Goal: Task Accomplishment & Management: Use online tool/utility

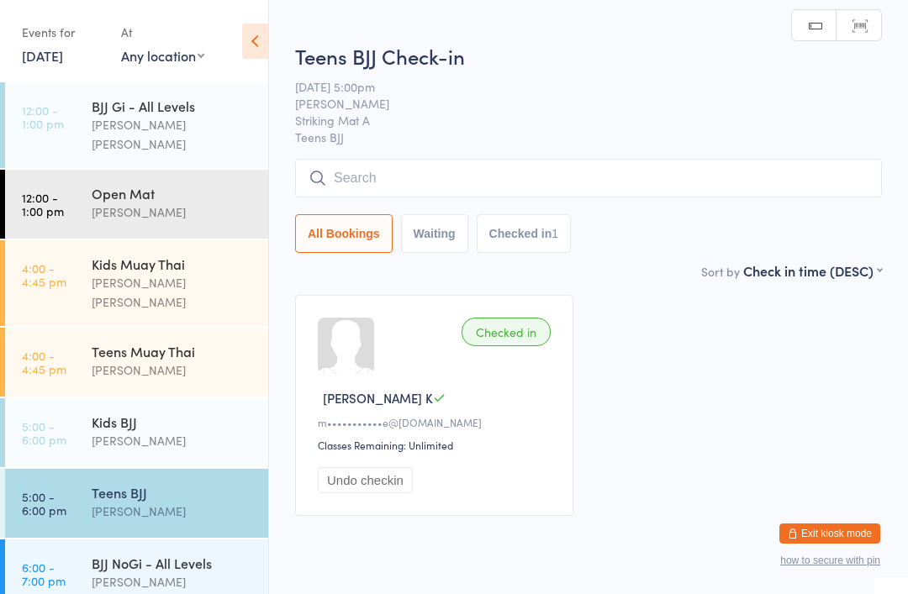
click at [363, 187] on input "search" at bounding box center [588, 178] width 587 height 39
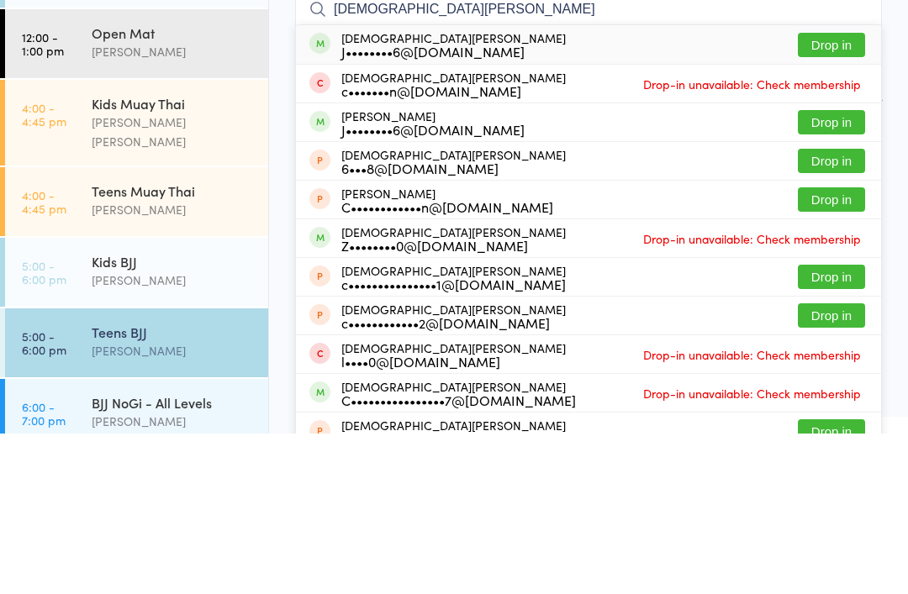
type input "[DEMOGRAPHIC_DATA][PERSON_NAME]"
click at [353, 192] on div "[DEMOGRAPHIC_DATA][PERSON_NAME] J••••••••6@[DOMAIN_NAME]" at bounding box center [453, 205] width 224 height 27
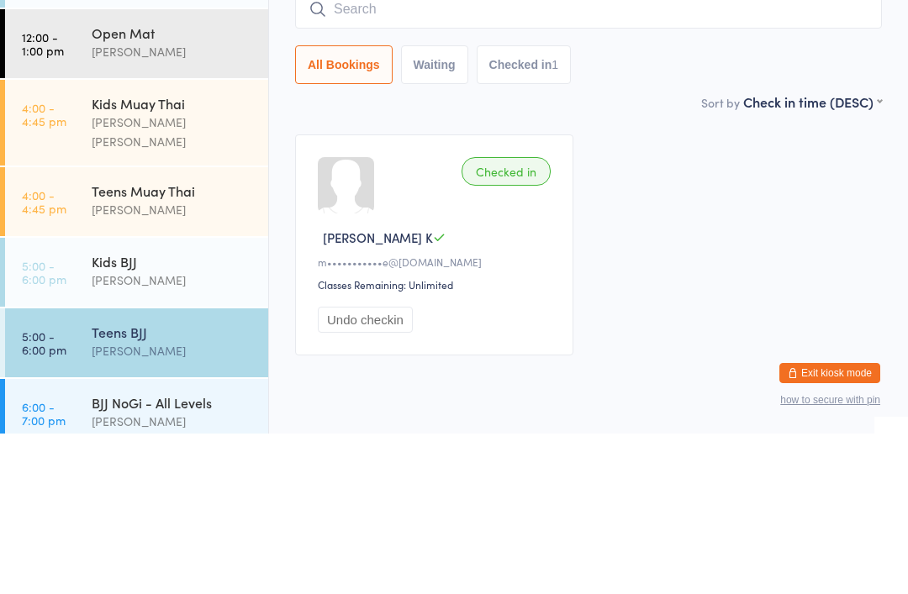
scroll to position [60, 0]
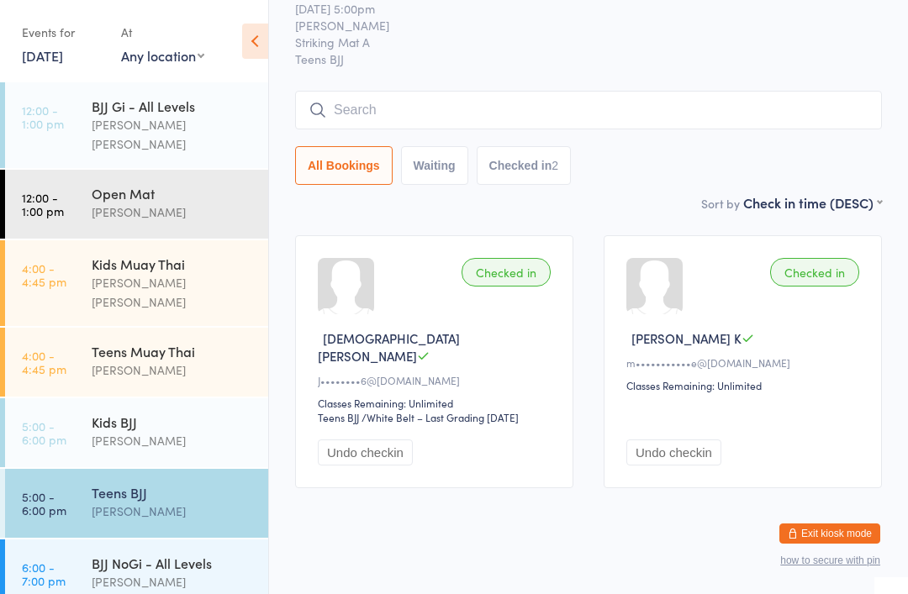
click at [388, 94] on input "search" at bounding box center [588, 110] width 587 height 39
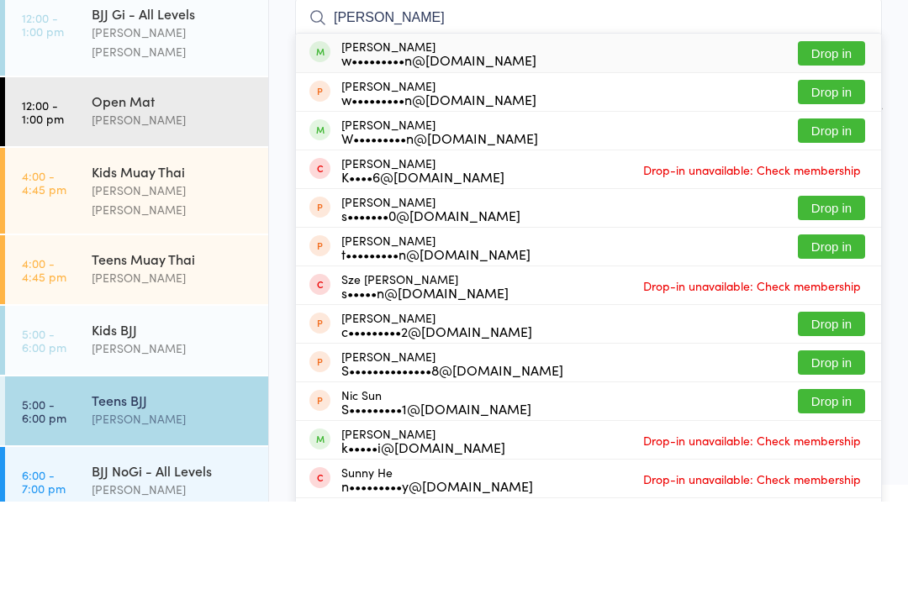
type input "[PERSON_NAME]"
click at [826, 134] on button "Drop in" at bounding box center [831, 146] width 67 height 24
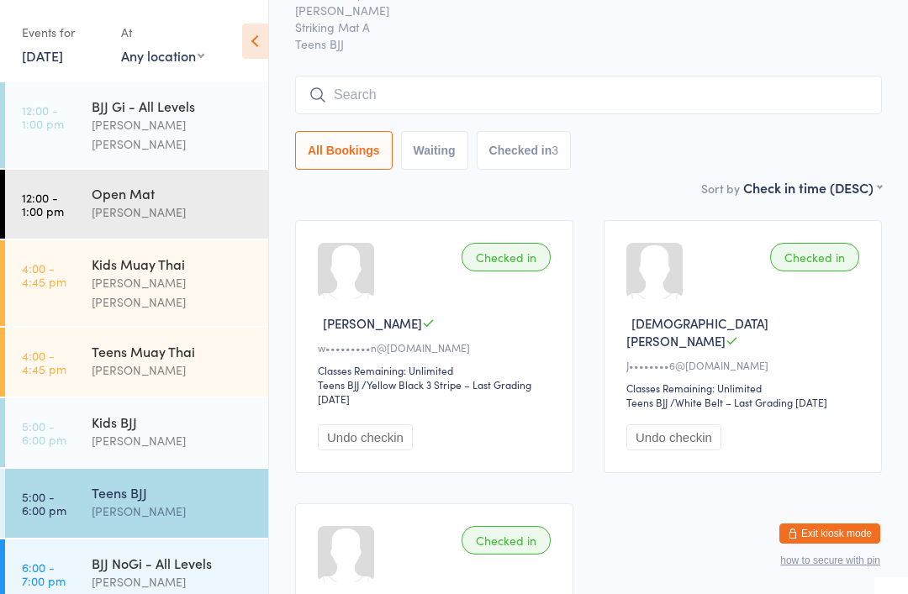
click at [407, 92] on input "search" at bounding box center [588, 95] width 587 height 39
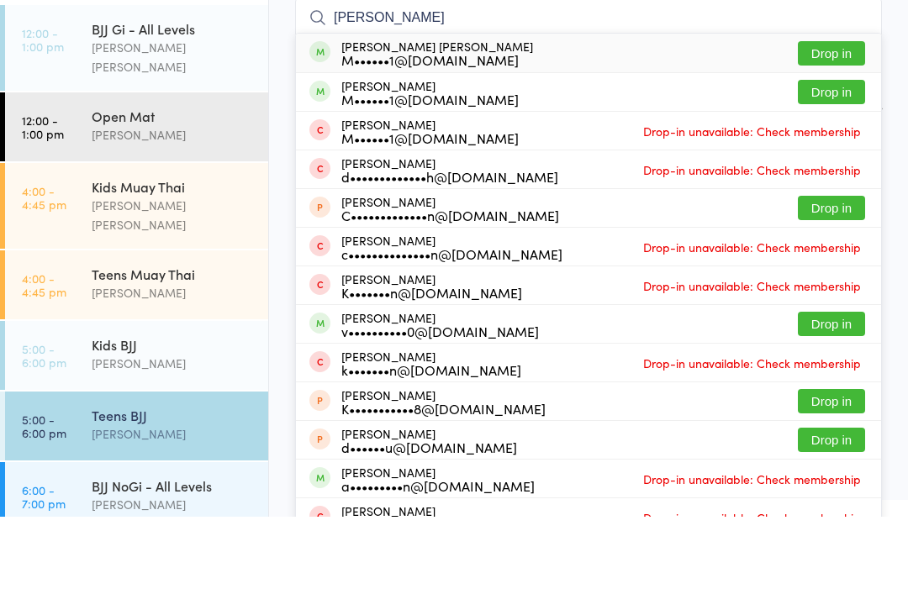
type input "[PERSON_NAME]"
click at [828, 118] on button "Drop in" at bounding box center [831, 130] width 67 height 24
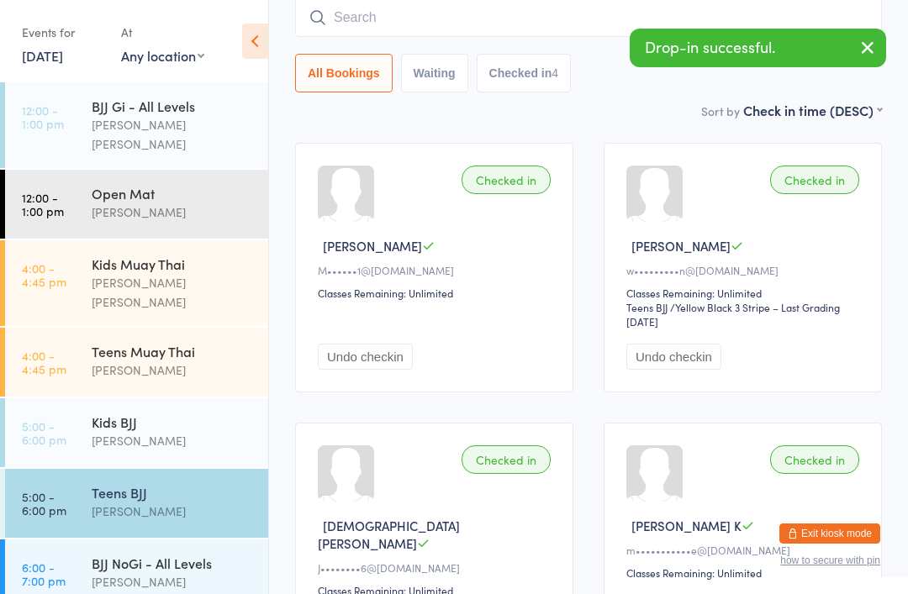
click at [392, 11] on input "search" at bounding box center [588, 17] width 587 height 39
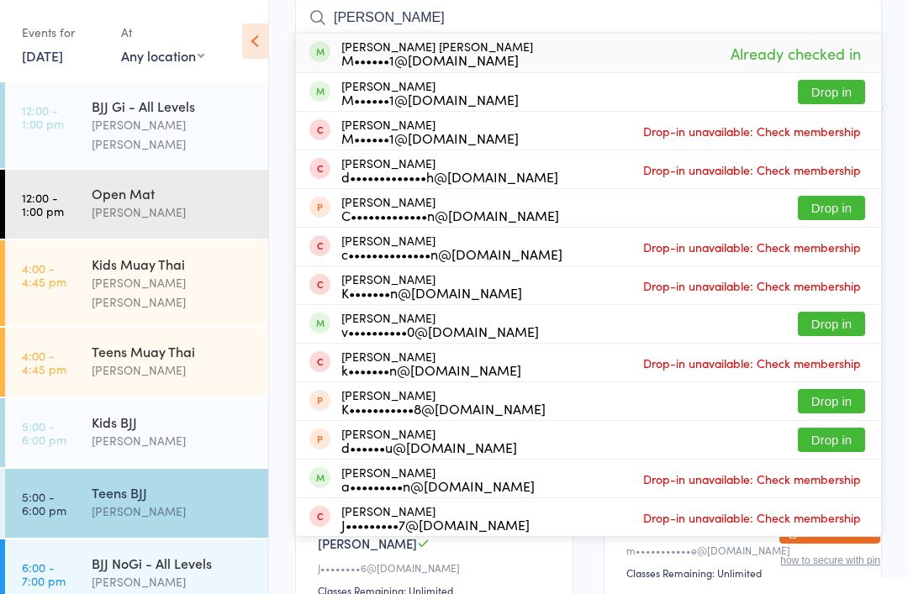
type input "[PERSON_NAME]"
click at [834, 92] on button "Drop in" at bounding box center [831, 92] width 67 height 24
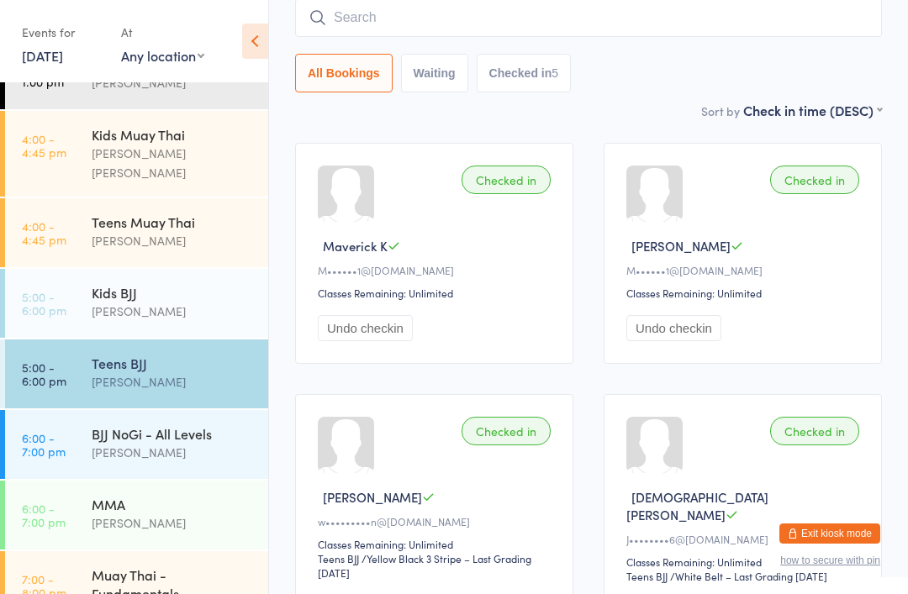
scroll to position [131, 0]
click at [84, 130] on link "4:00 - 4:45 pm Kids Muay Thai [PERSON_NAME] [PERSON_NAME]" at bounding box center [136, 152] width 263 height 86
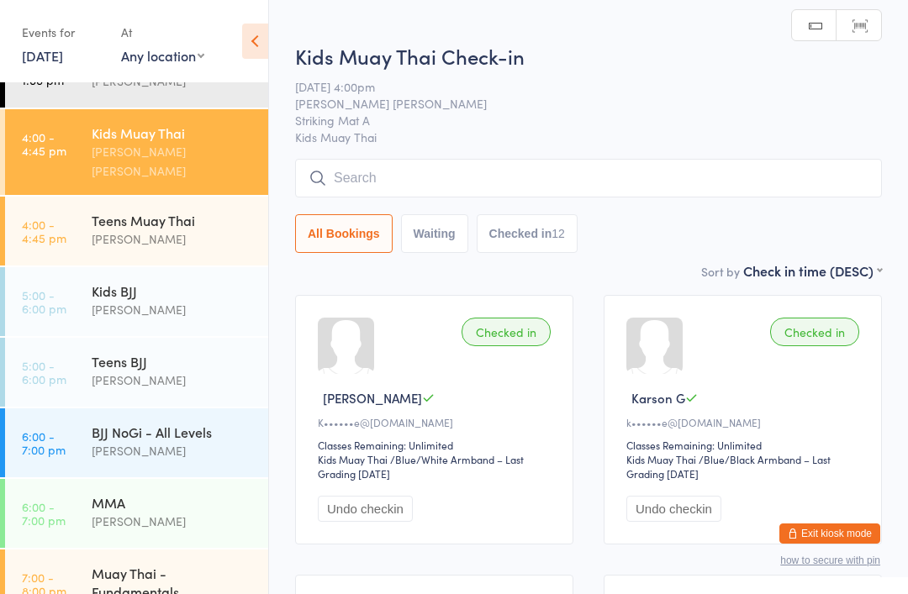
click at [53, 288] on time "5:00 - 6:00 pm" at bounding box center [44, 301] width 45 height 27
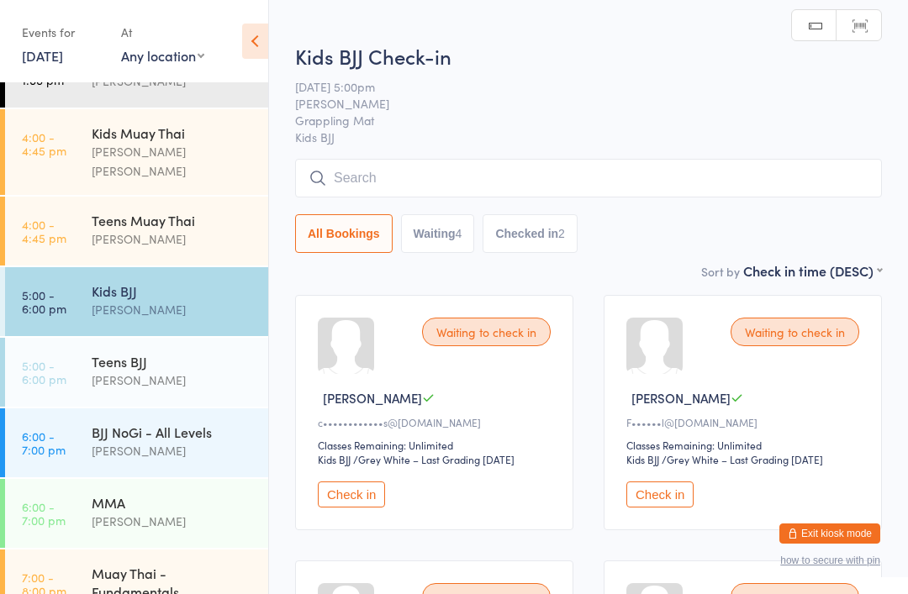
click at [366, 177] on input "search" at bounding box center [588, 178] width 587 height 39
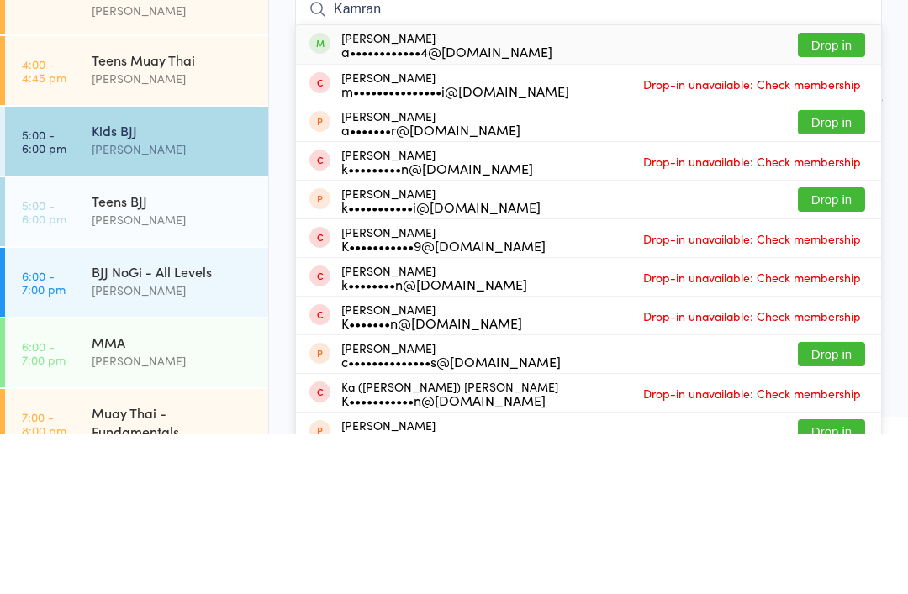
type input "Kamran"
click at [830, 193] on button "Drop in" at bounding box center [831, 205] width 67 height 24
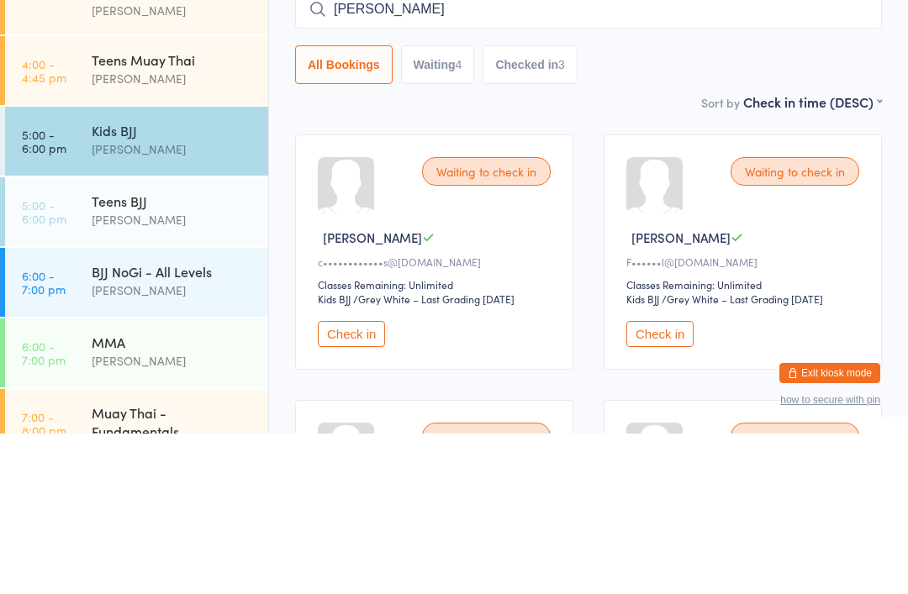
type input "Jam"
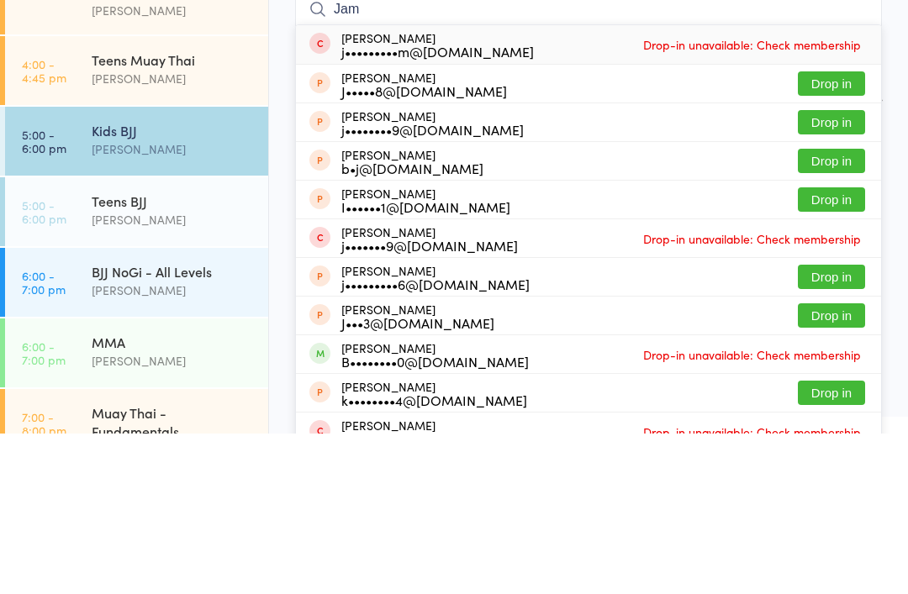
click at [47, 359] on time "5:00 - 6:00 pm" at bounding box center [44, 372] width 45 height 27
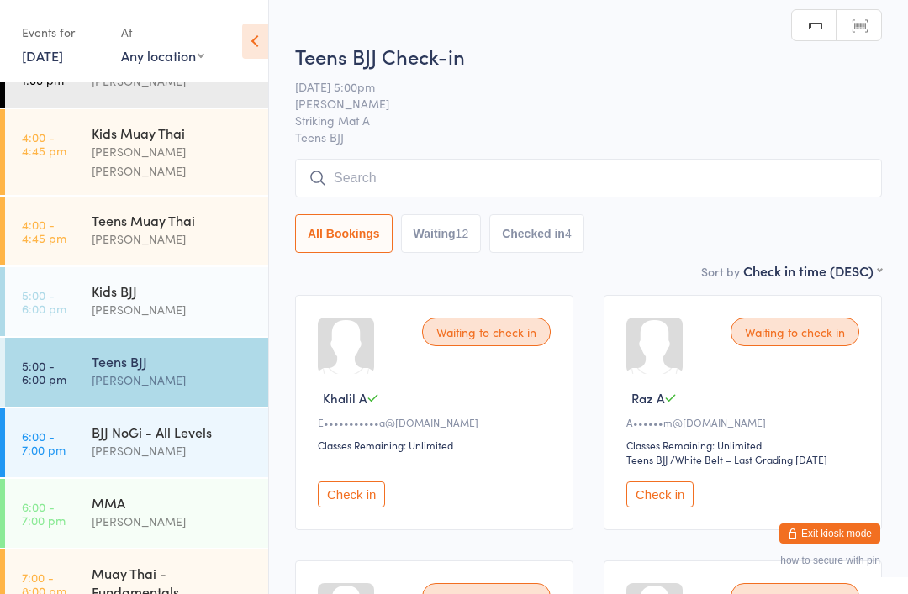
click at [678, 189] on input "search" at bounding box center [588, 178] width 587 height 39
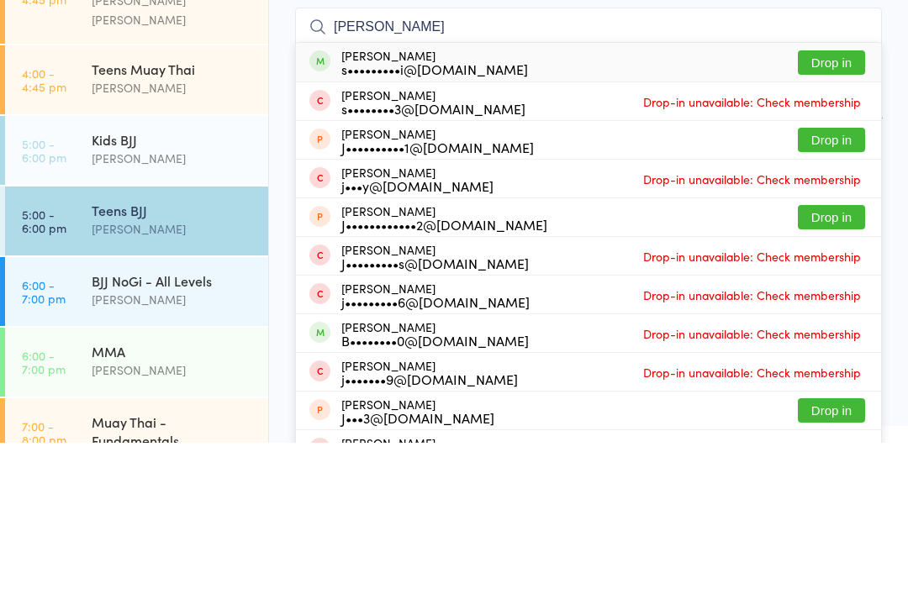
type input "[PERSON_NAME]"
click at [833, 202] on button "Drop in" at bounding box center [831, 214] width 67 height 24
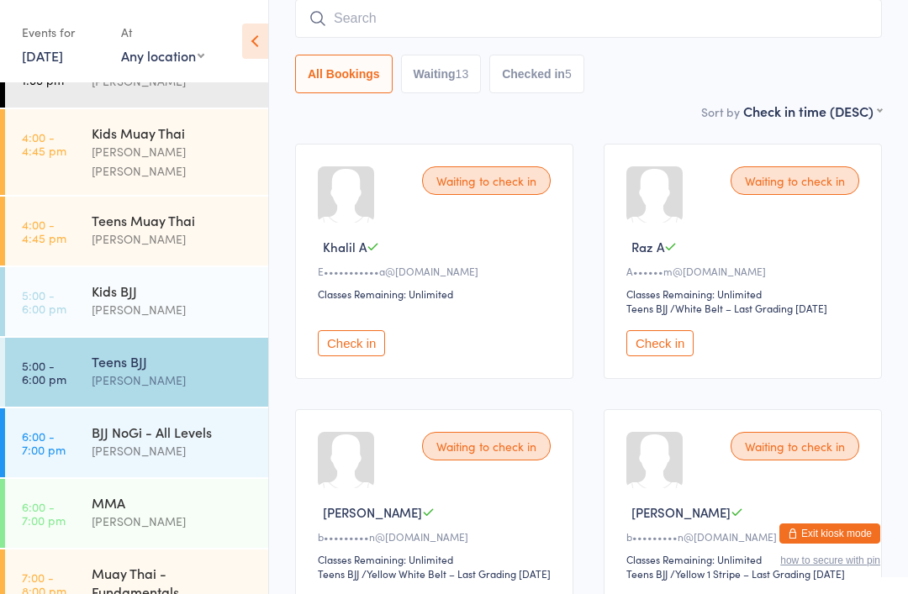
click at [135, 423] on div "BJJ NoGi - All Levels" at bounding box center [173, 432] width 162 height 18
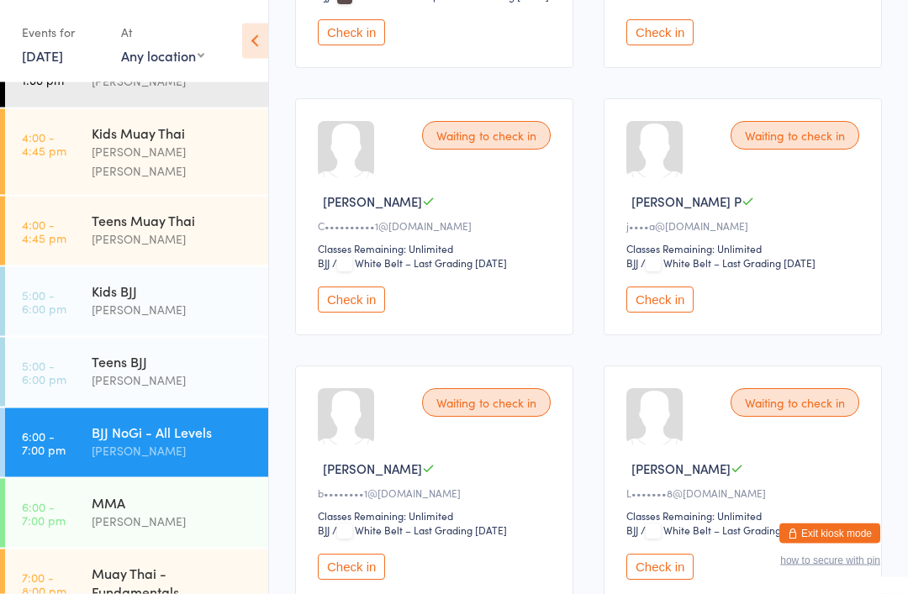
scroll to position [1266, 0]
click at [343, 313] on button "Check in" at bounding box center [351, 300] width 67 height 26
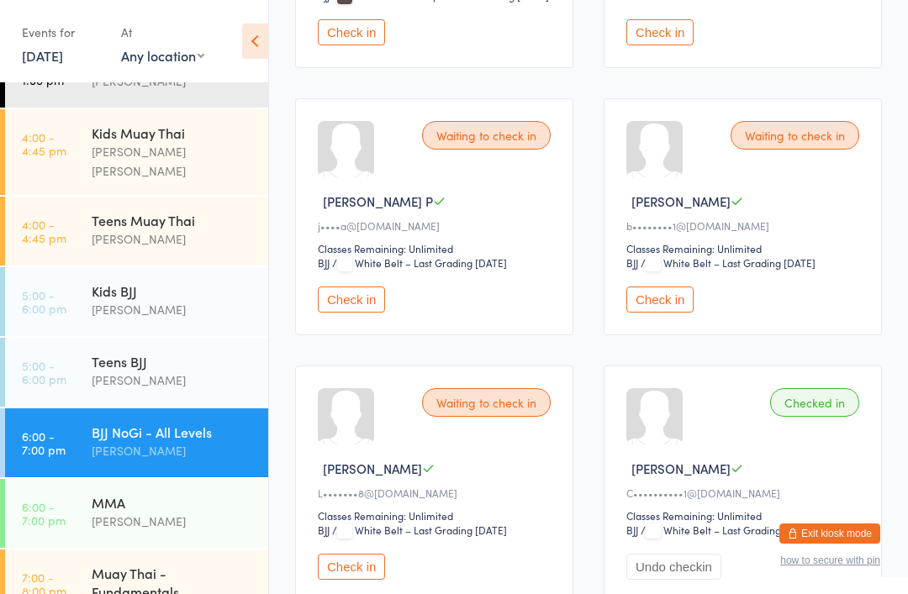
click at [63, 429] on time "6:00 - 7:00 pm" at bounding box center [44, 442] width 44 height 27
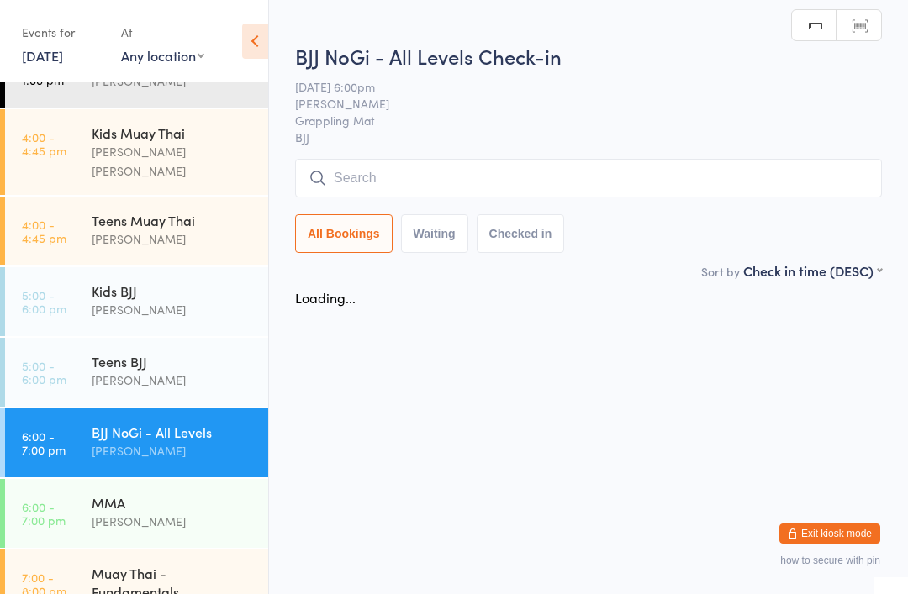
scroll to position [0, 0]
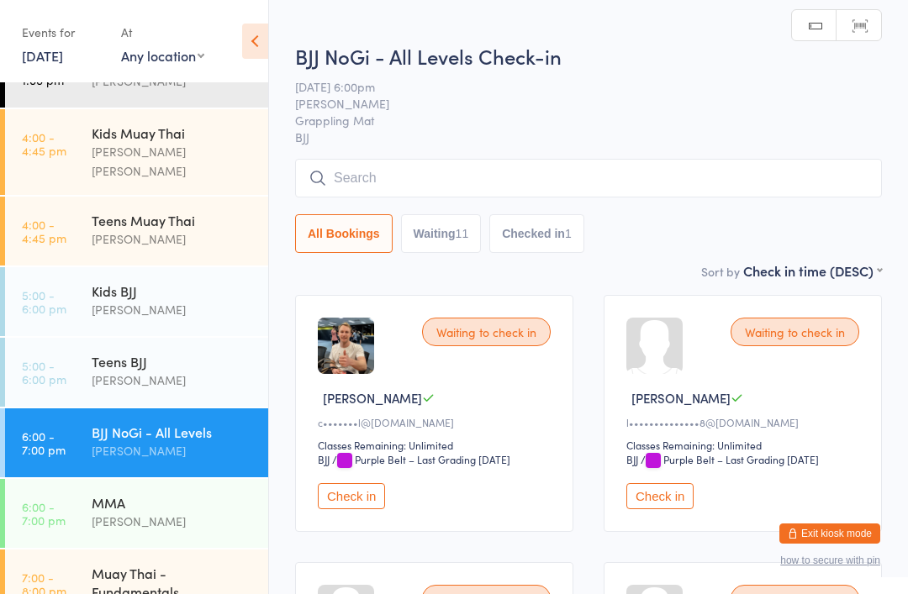
click at [472, 192] on input "search" at bounding box center [588, 178] width 587 height 39
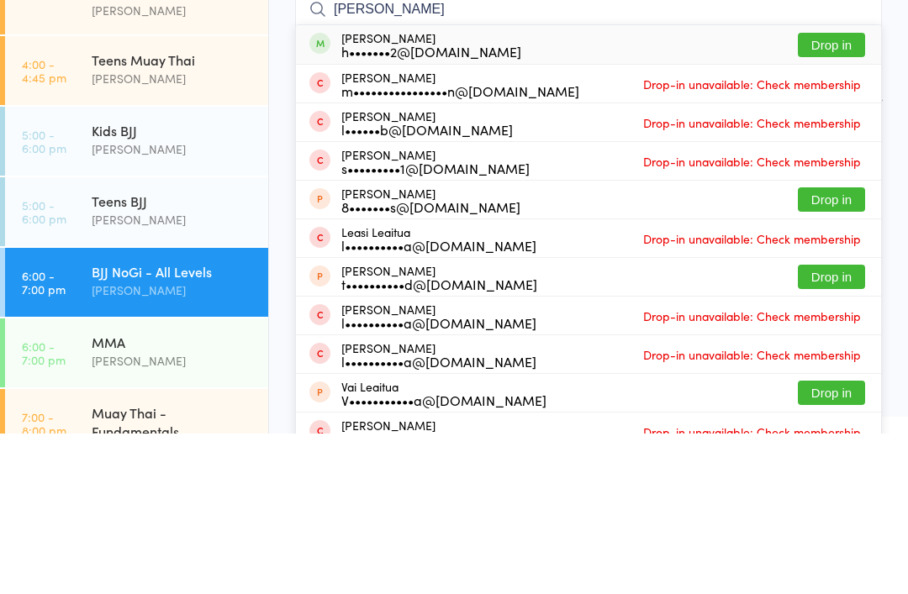
type input "[PERSON_NAME]"
click at [827, 193] on button "Drop in" at bounding box center [831, 205] width 67 height 24
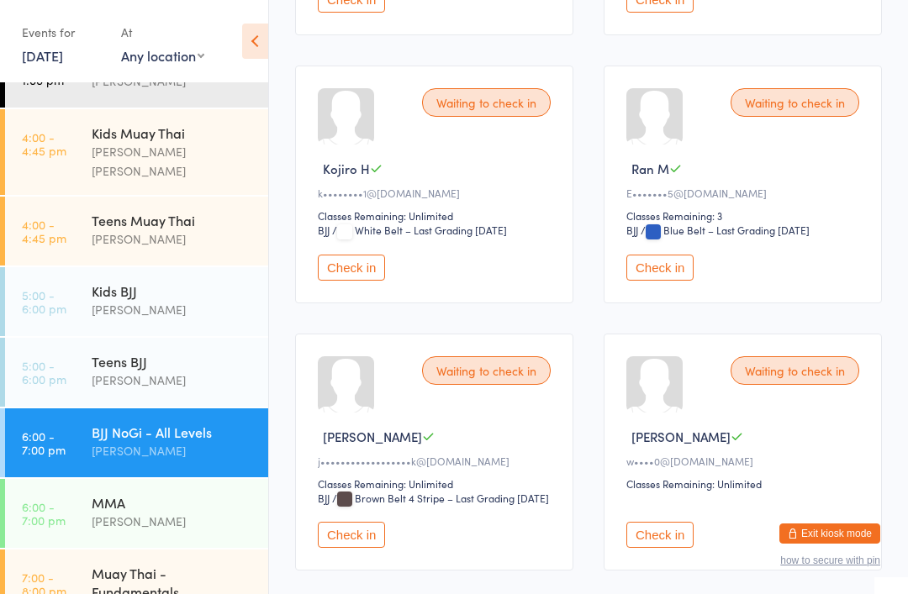
scroll to position [779, 0]
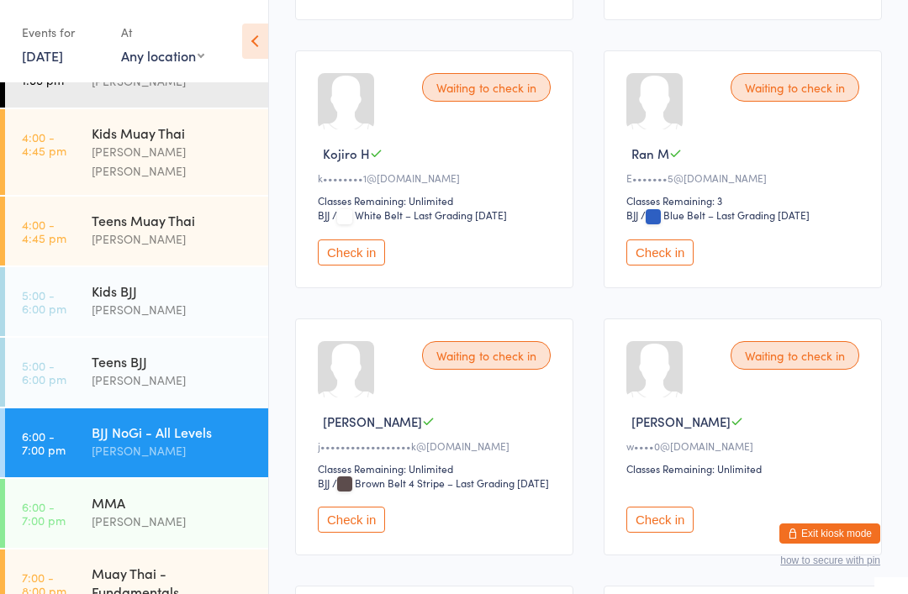
click at [341, 266] on button "Check in" at bounding box center [351, 253] width 67 height 26
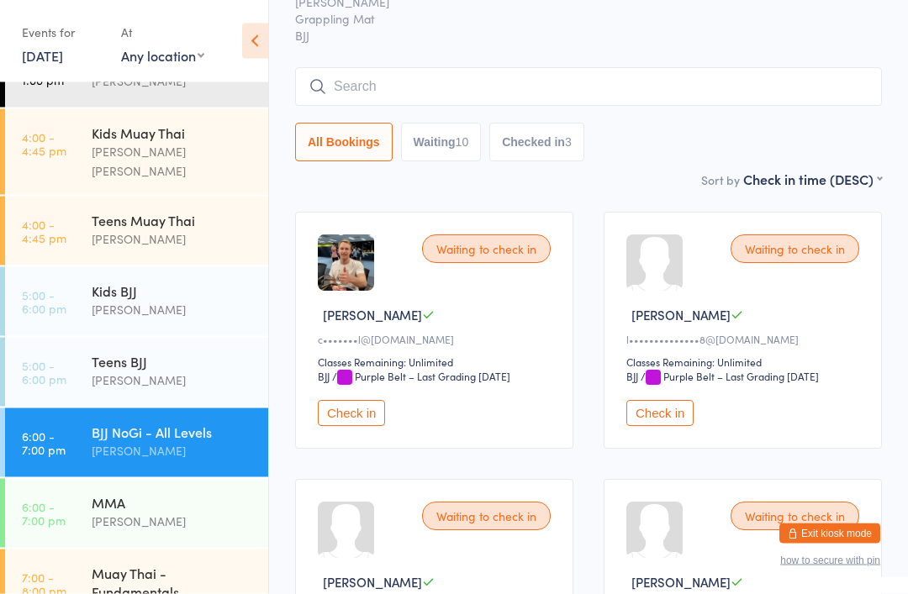
scroll to position [0, 0]
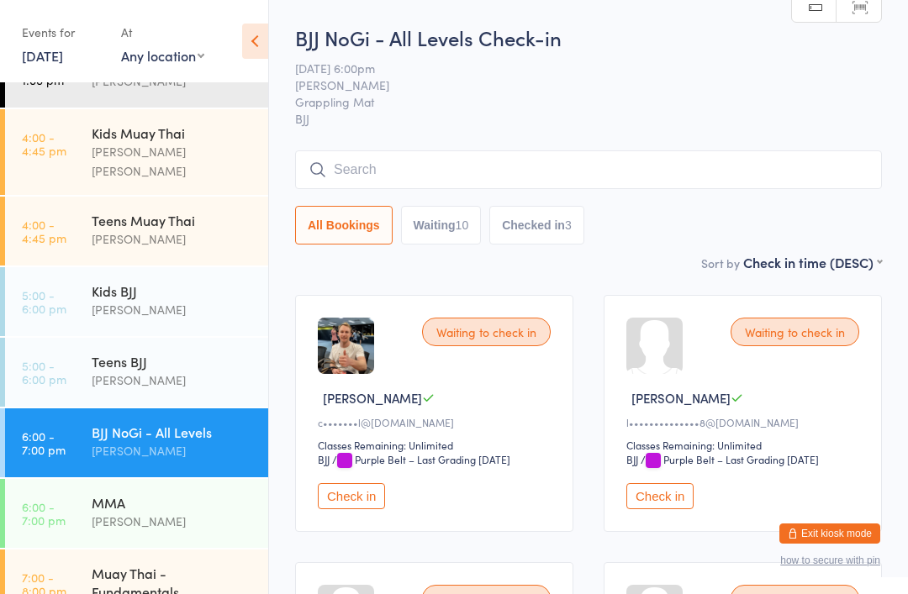
click at [624, 155] on input "search" at bounding box center [588, 169] width 587 height 39
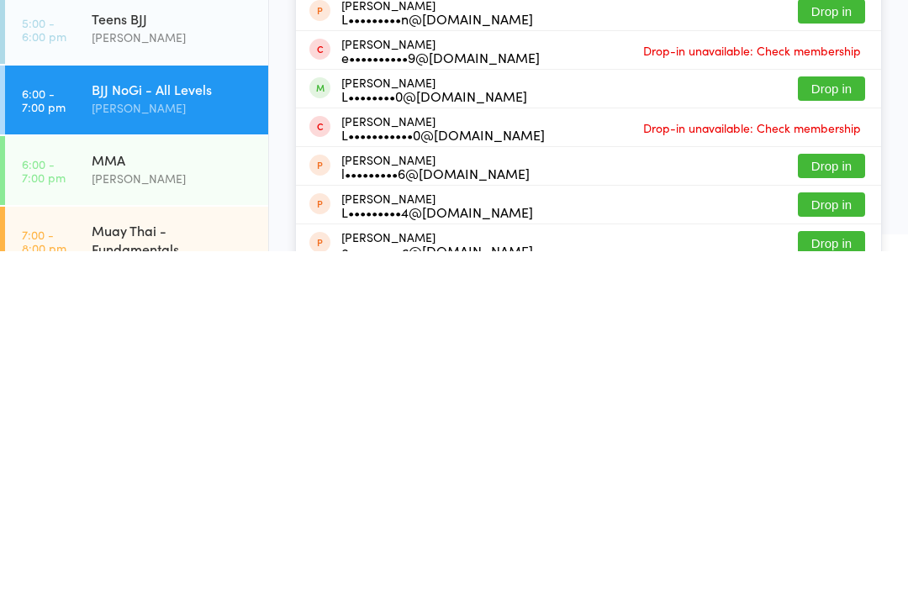
scroll to position [7, 0]
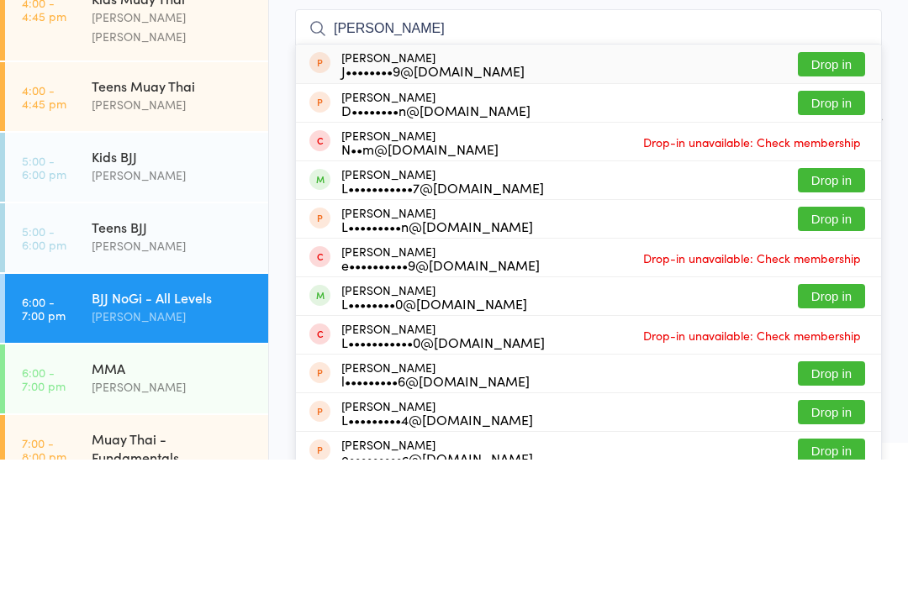
type input "[PERSON_NAME]"
click at [850, 303] on button "Drop in" at bounding box center [831, 315] width 67 height 24
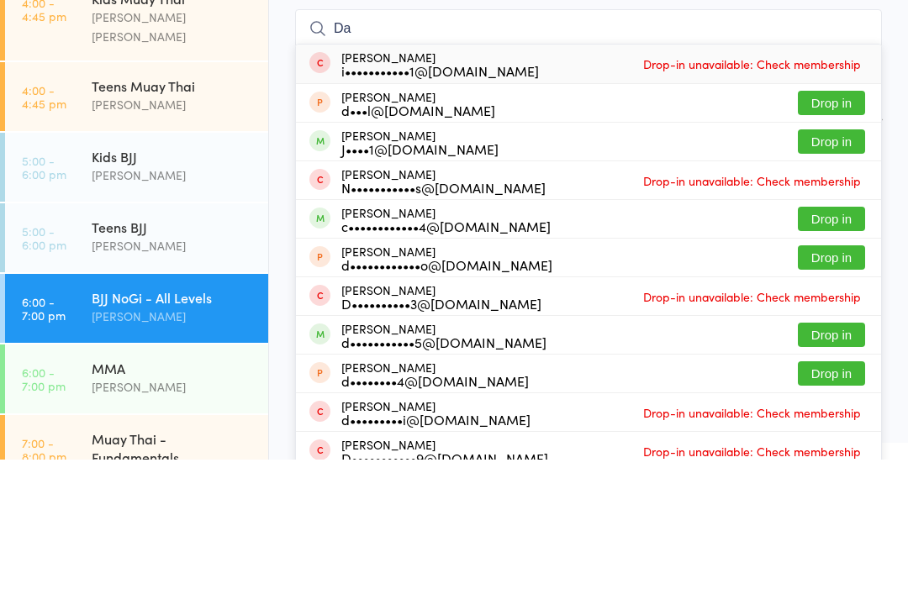
type input "D"
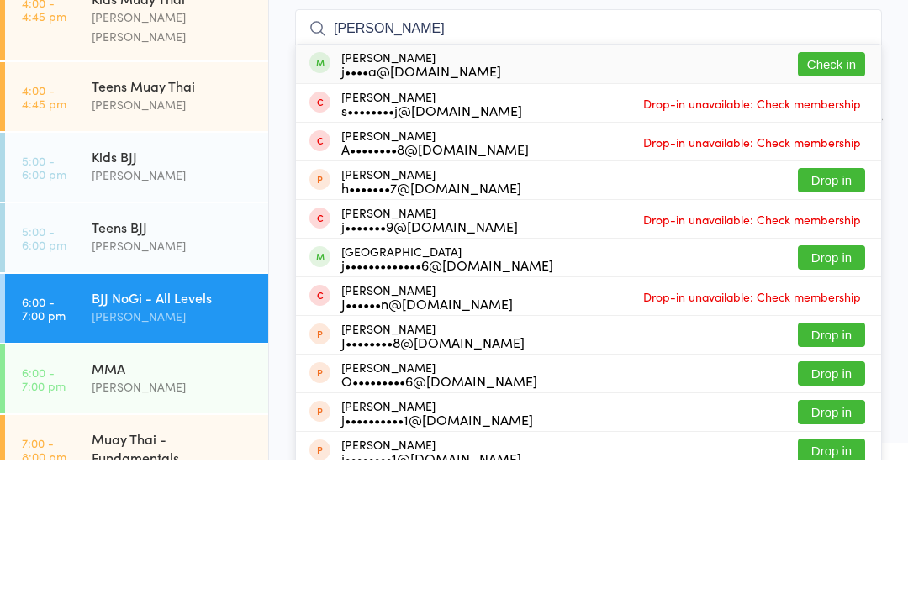
type input "[PERSON_NAME]"
click at [856, 179] on div "[PERSON_NAME] j••••a@[DOMAIN_NAME] Check in" at bounding box center [588, 198] width 585 height 39
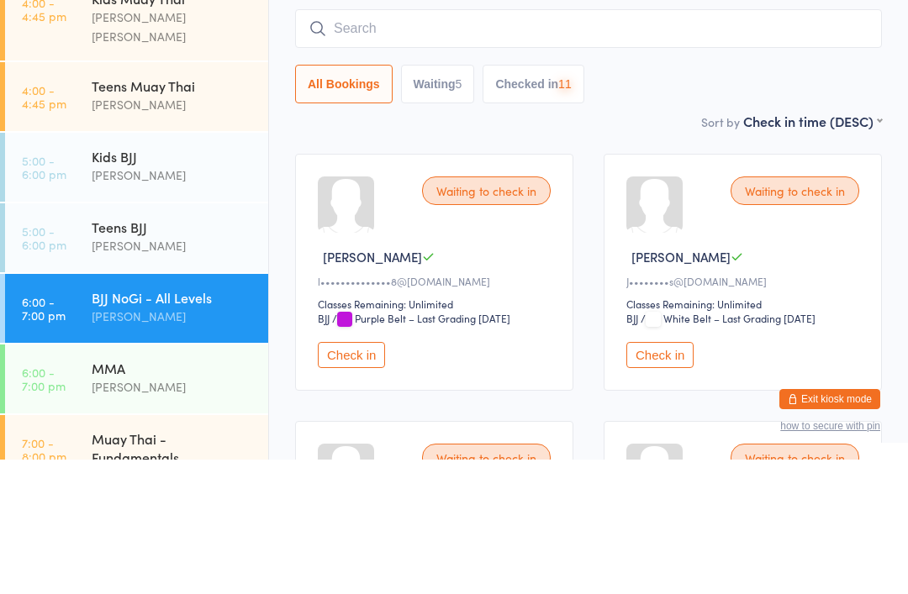
click at [772, 144] on input "search" at bounding box center [588, 163] width 587 height 39
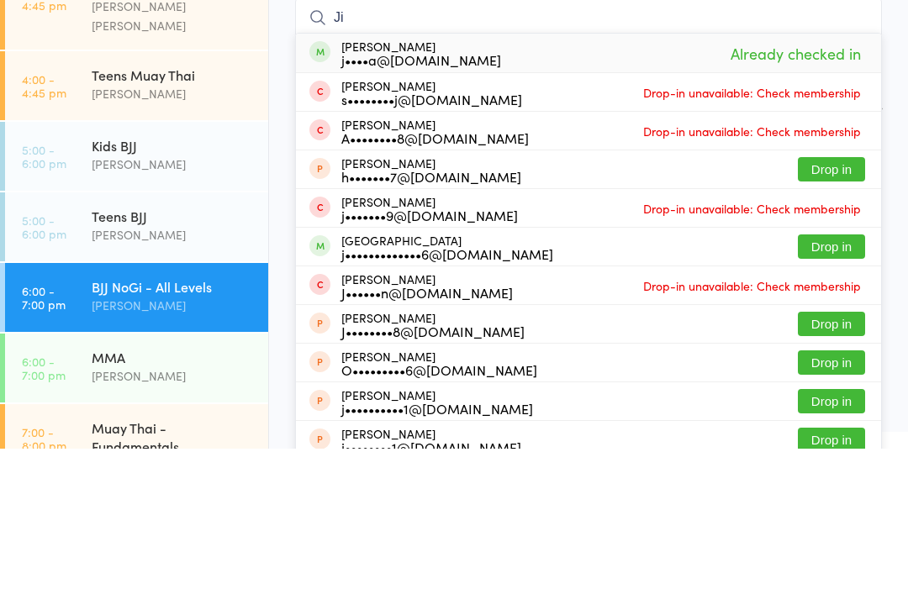
type input "J"
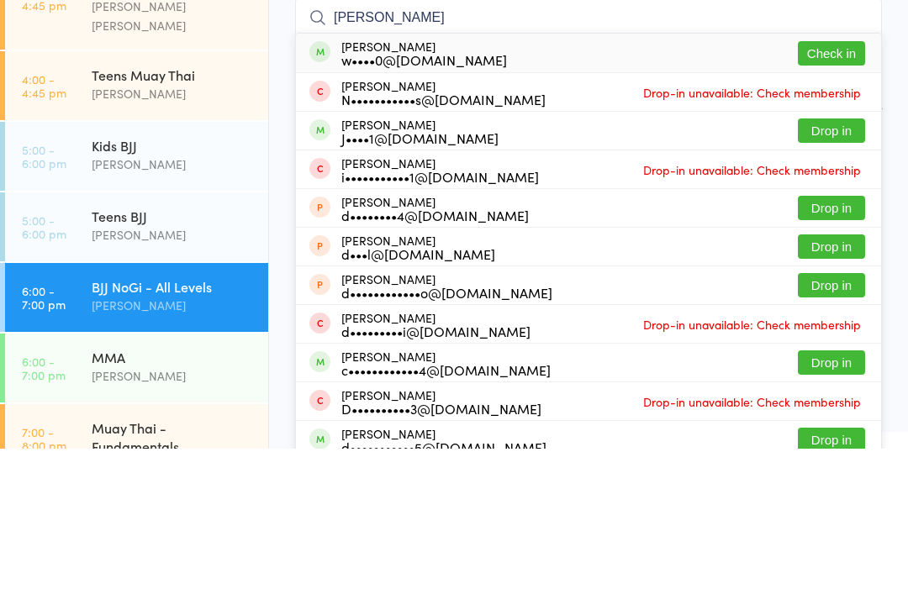
type input "[PERSON_NAME]"
click at [832, 187] on button "Check in" at bounding box center [831, 199] width 67 height 24
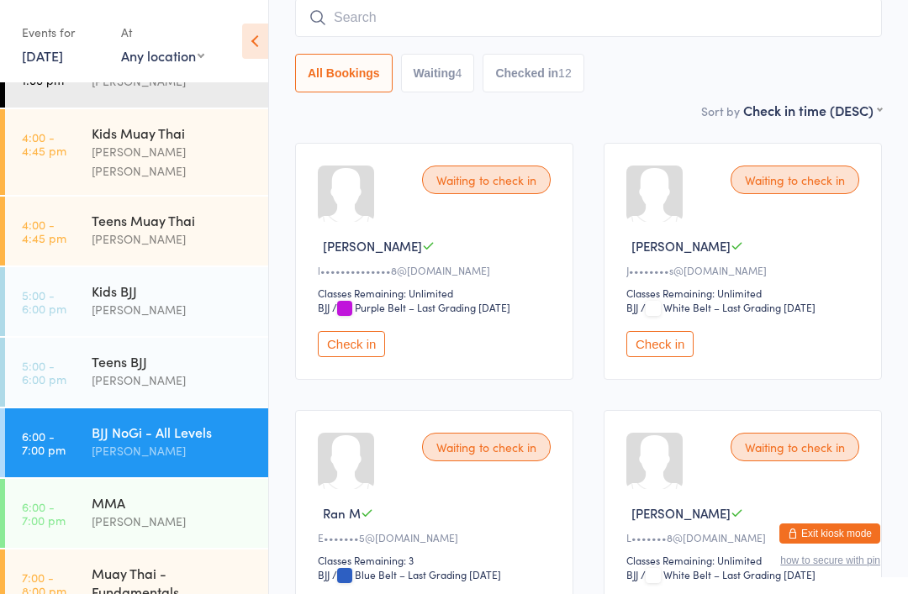
click at [49, 500] on time "6:00 - 7:00 pm" at bounding box center [44, 513] width 44 height 27
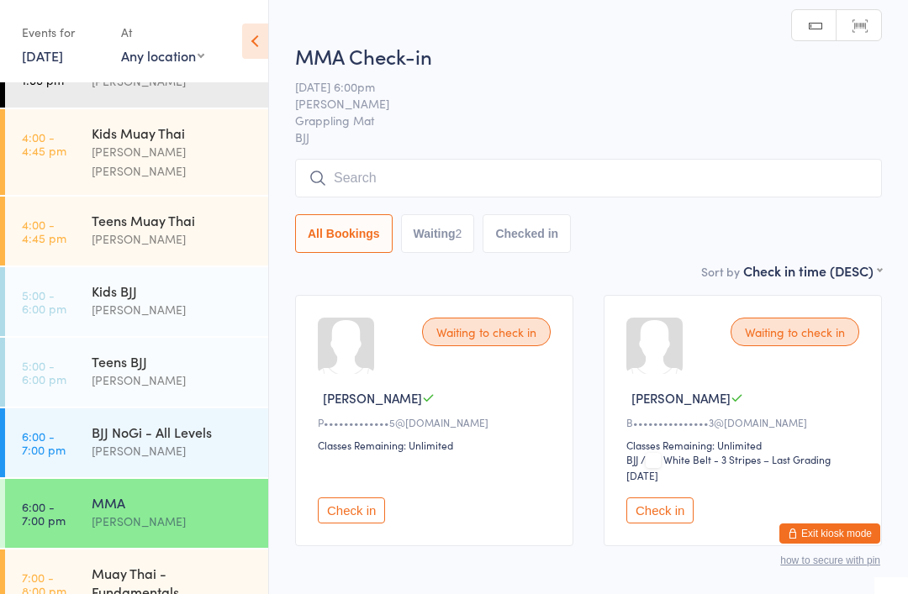
click at [368, 184] on input "search" at bounding box center [588, 178] width 587 height 39
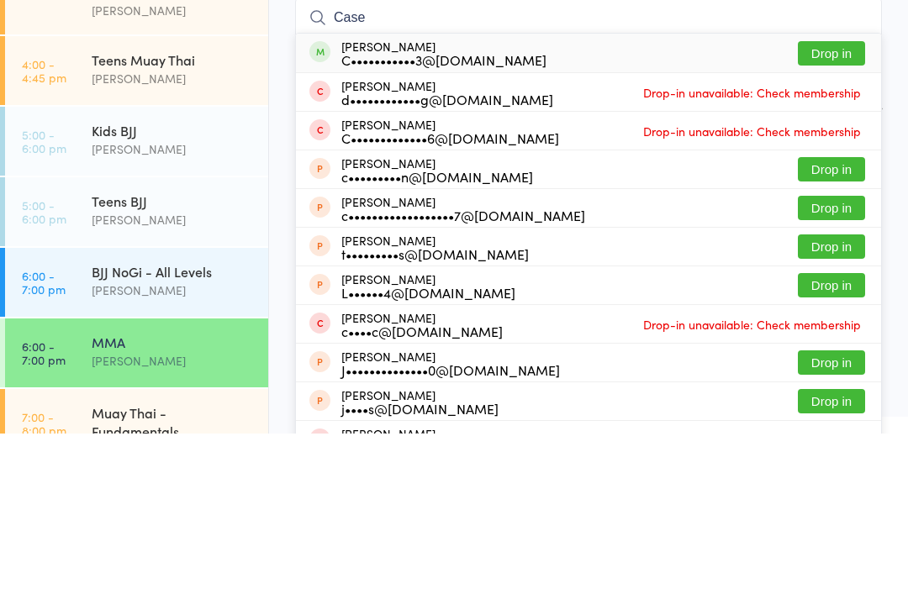
type input "Case"
click at [813, 202] on button "Drop in" at bounding box center [831, 214] width 67 height 24
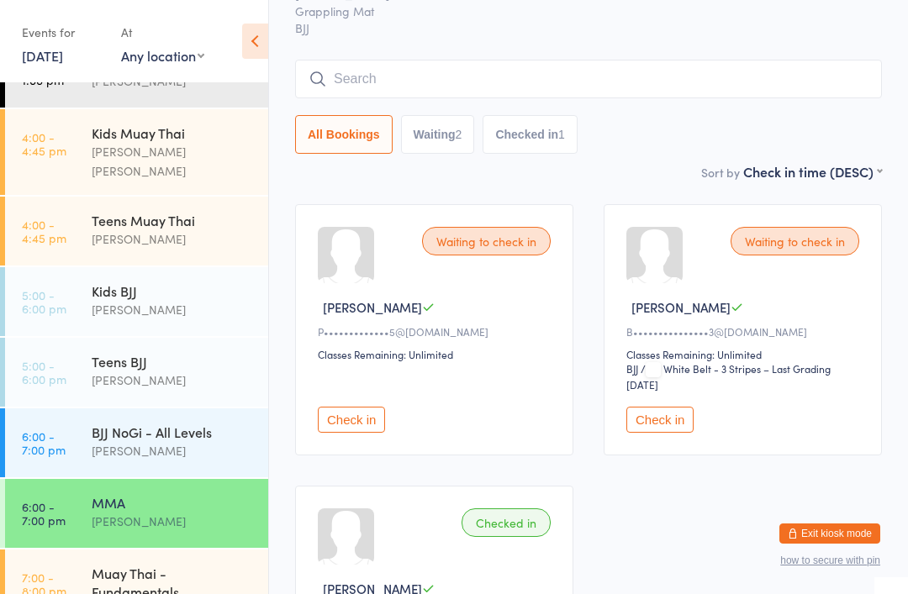
click at [356, 433] on button "Check in" at bounding box center [351, 420] width 67 height 26
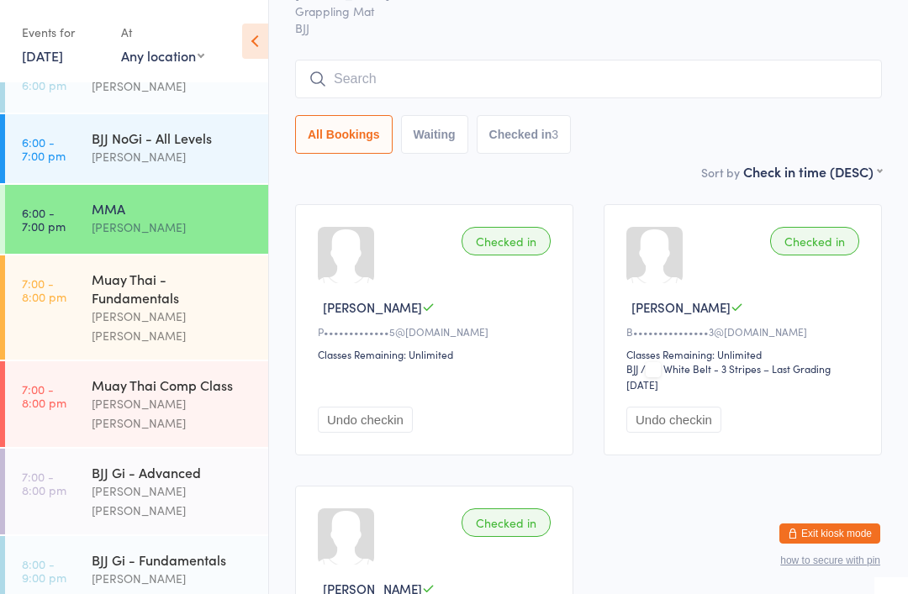
scroll to position [425, 0]
click at [158, 550] on div "BJJ Gi - Fundamentals" at bounding box center [173, 559] width 162 height 18
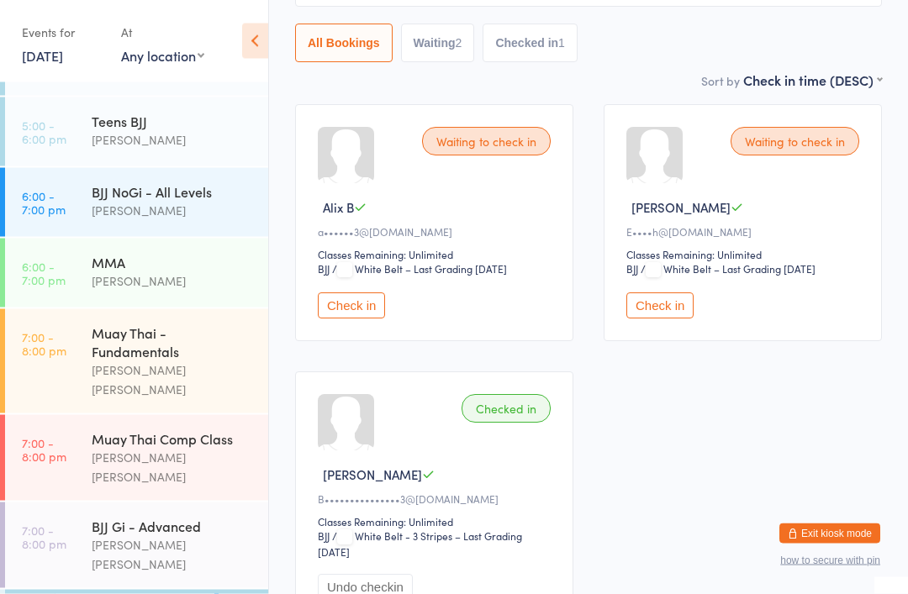
scroll to position [309, 0]
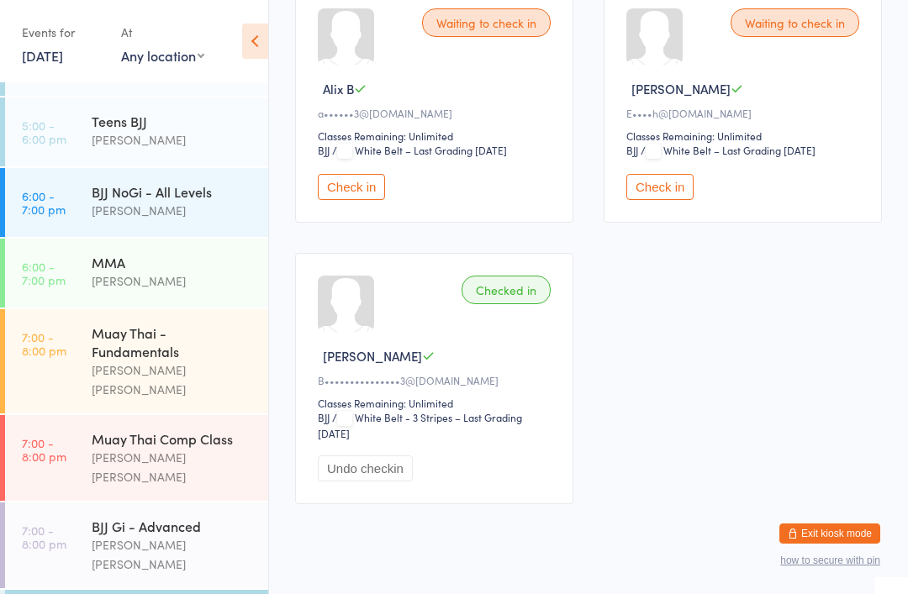
click at [111, 239] on div "MMA [PERSON_NAME]" at bounding box center [180, 272] width 176 height 66
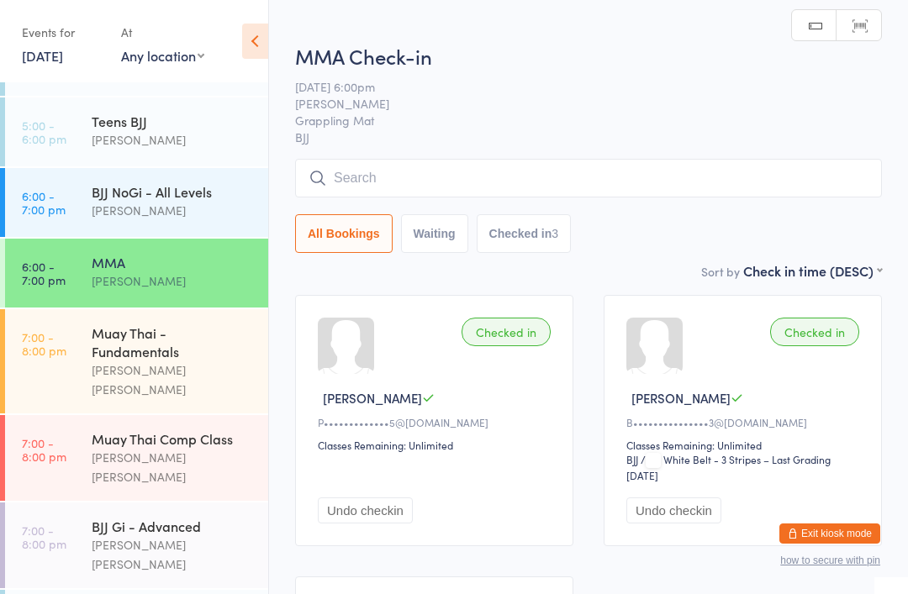
click at [422, 197] on input "search" at bounding box center [588, 178] width 587 height 39
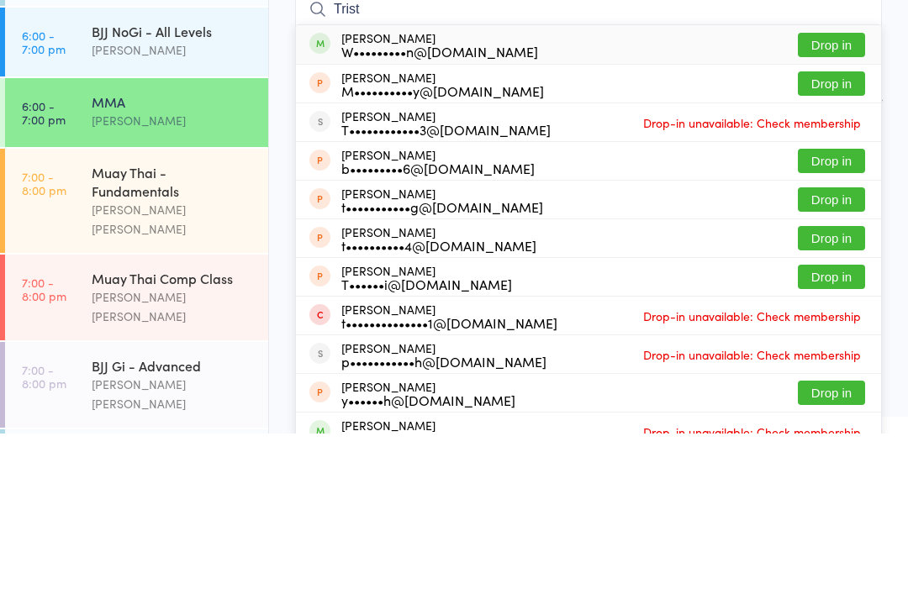
type input "Trist"
click at [826, 193] on button "Drop in" at bounding box center [831, 205] width 67 height 24
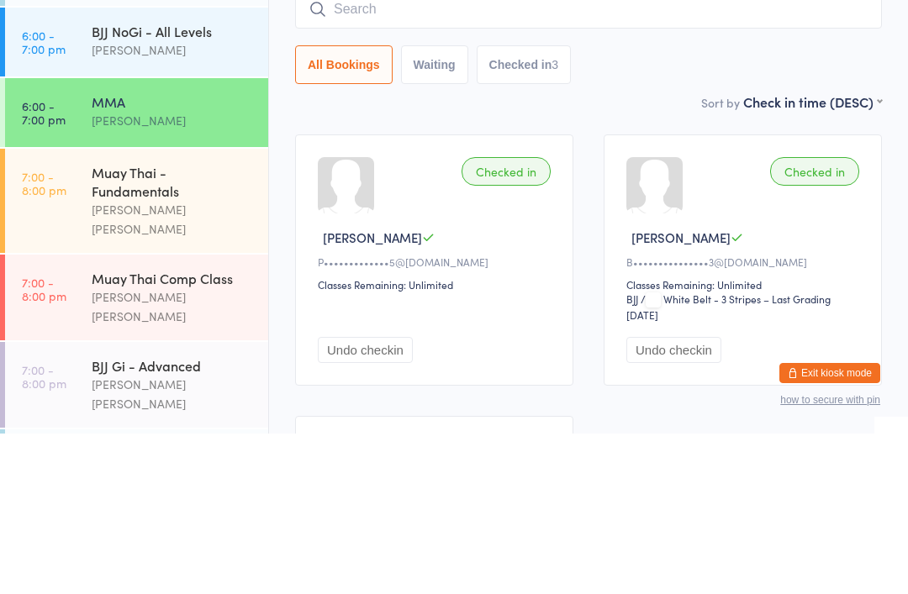
scroll to position [161, 0]
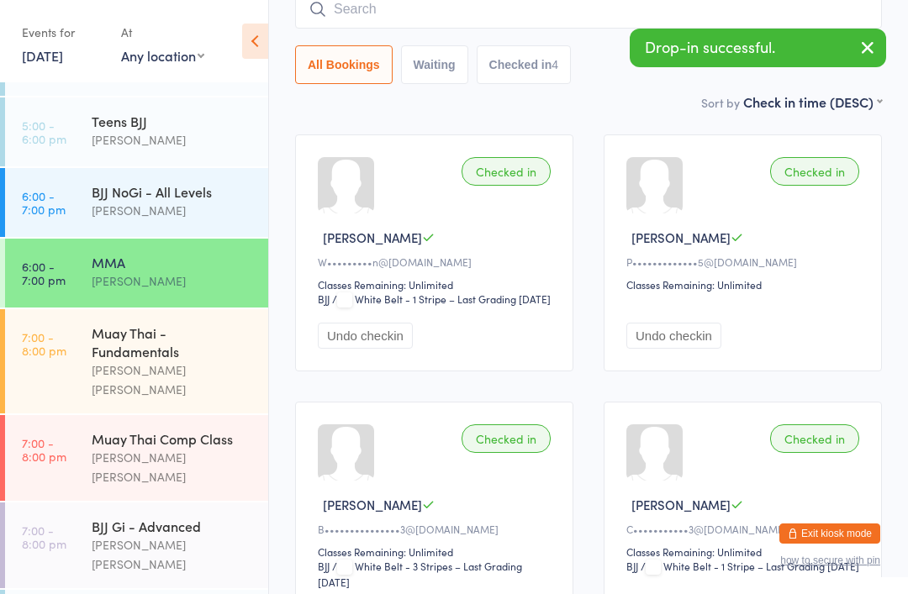
click at [182, 324] on div "Muay Thai - Fundamentals" at bounding box center [173, 342] width 162 height 37
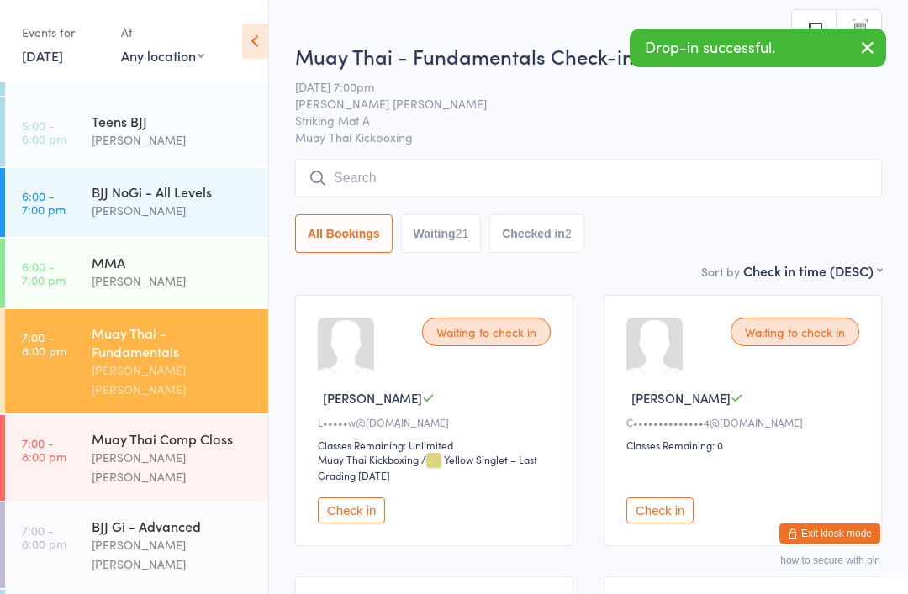
click at [551, 169] on input "search" at bounding box center [588, 178] width 587 height 39
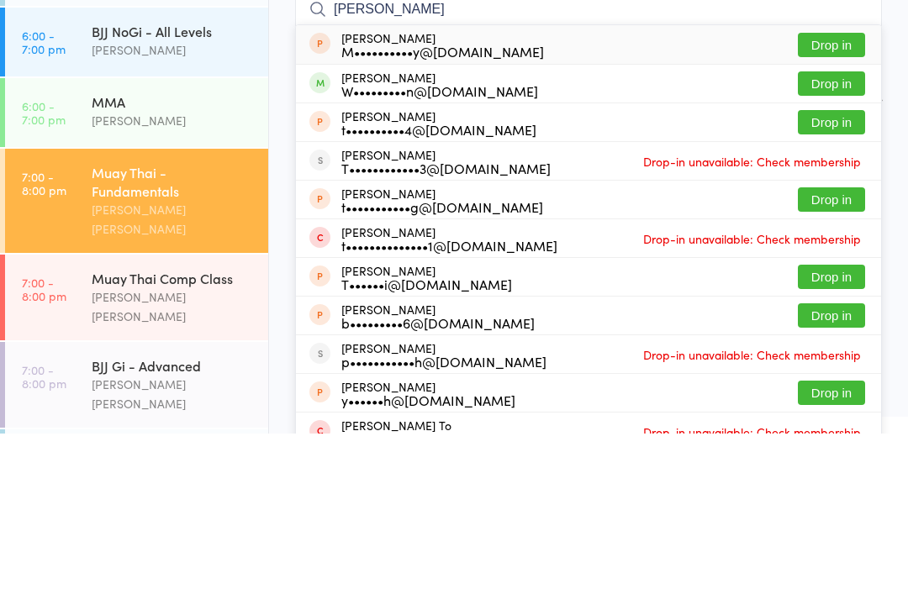
type input "[PERSON_NAME]"
click at [823, 232] on button "Drop in" at bounding box center [831, 244] width 67 height 24
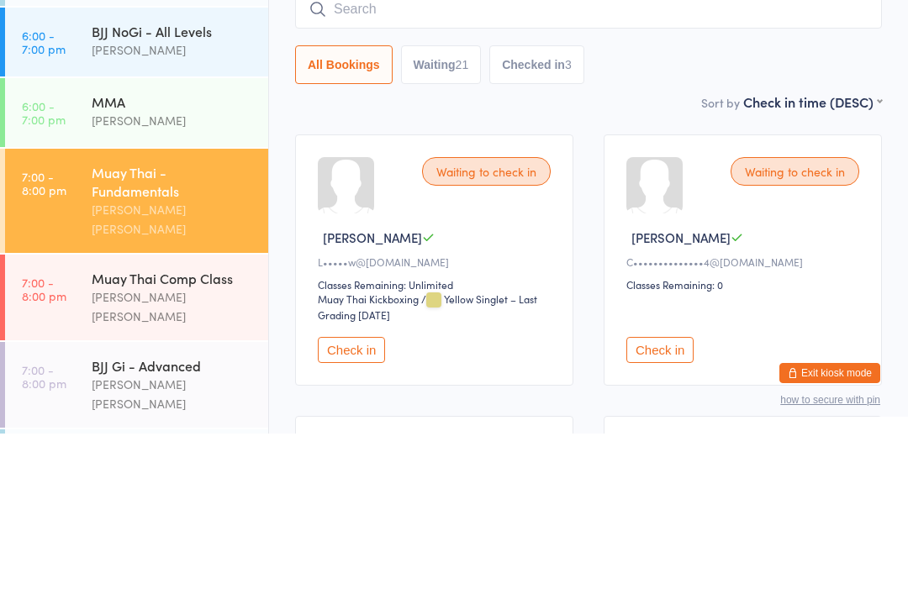
scroll to position [161, 0]
